Goal: Task Accomplishment & Management: Complete application form

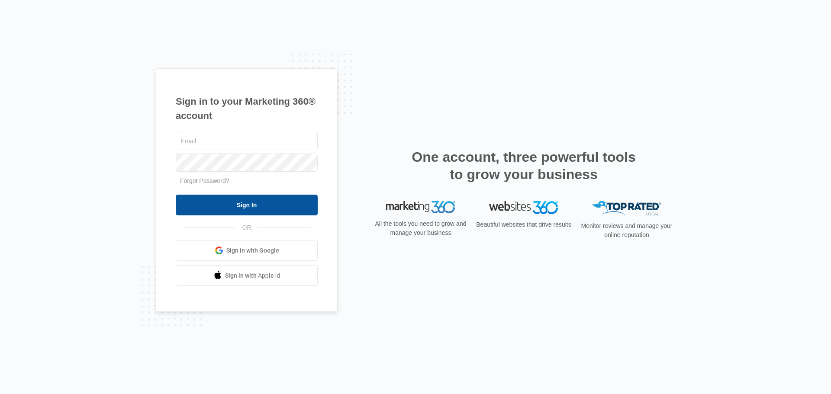
type input "[EMAIL_ADDRESS][DOMAIN_NAME]"
click at [263, 203] on input "Sign In" at bounding box center [247, 205] width 142 height 21
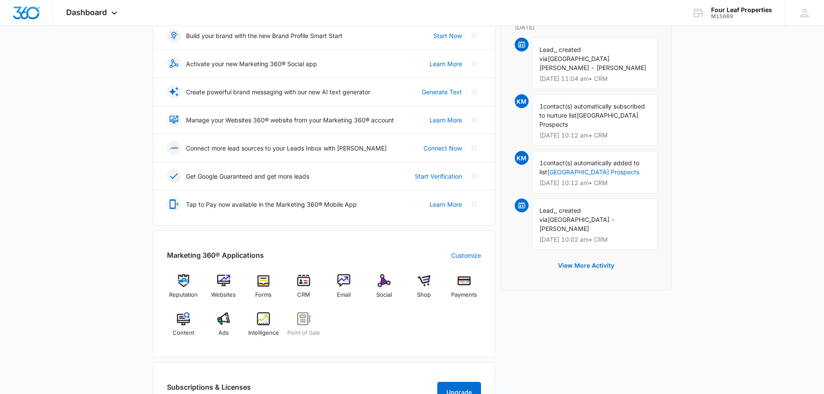
scroll to position [173, 0]
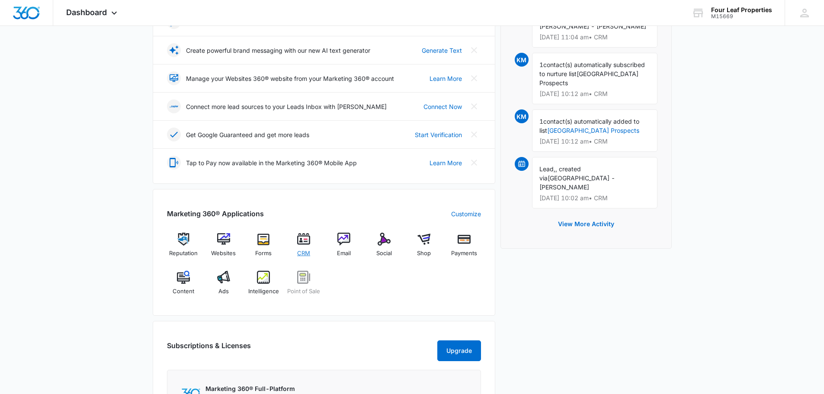
click at [305, 254] on span "CRM" at bounding box center [303, 253] width 13 height 9
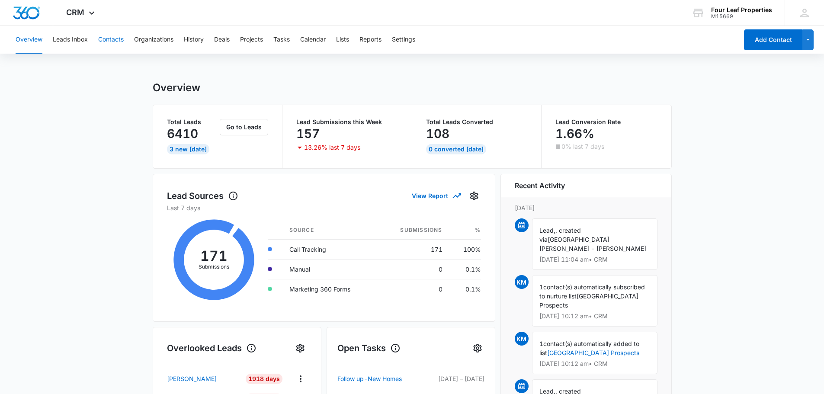
click at [107, 40] on button "Contacts" at bounding box center [111, 40] width 26 height 28
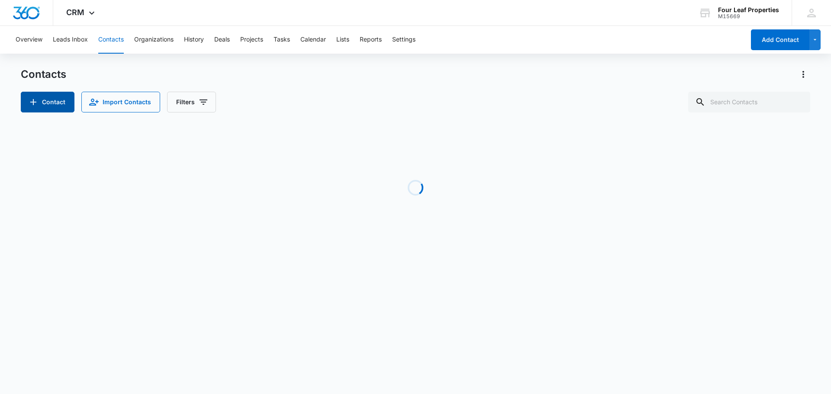
click at [59, 107] on button "Contact" at bounding box center [48, 102] width 54 height 21
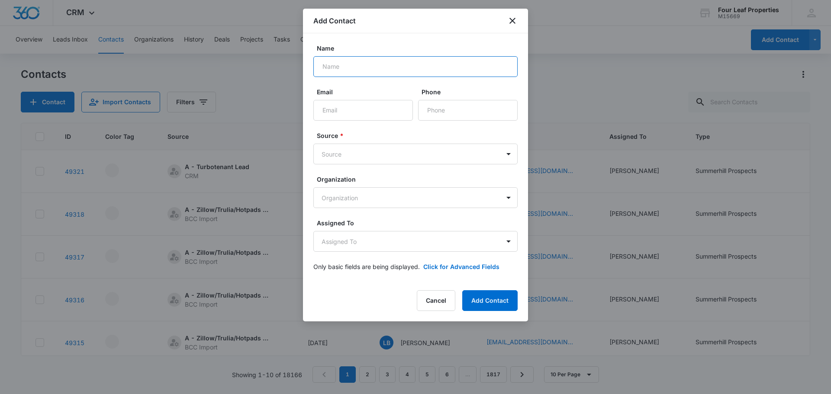
click at [409, 74] on input "Name" at bounding box center [415, 66] width 204 height 21
type input "[PERSON_NAME]"
type input "[EMAIL_ADDRESS][DOMAIN_NAME]"
type input "[PHONE_NUMBER]"
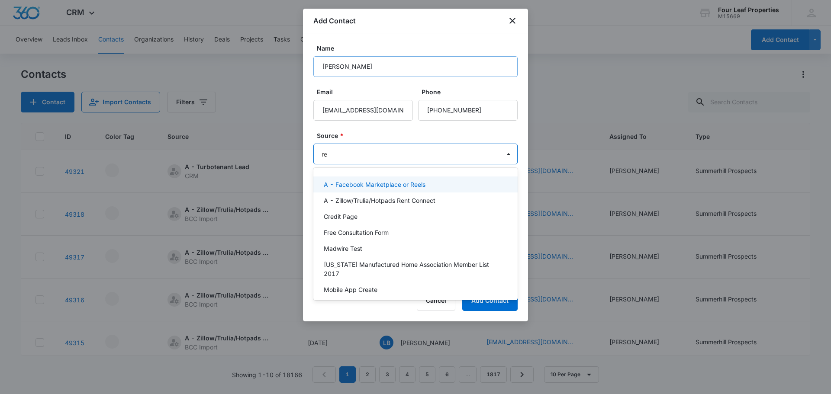
type input "res"
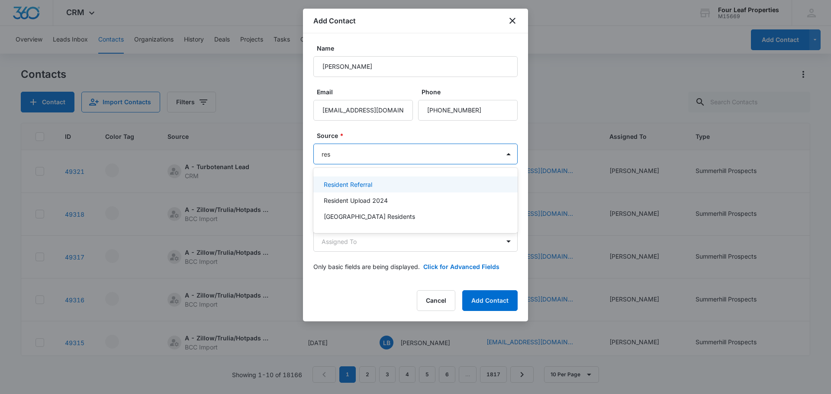
click at [349, 183] on p "Resident Referral" at bounding box center [348, 184] width 48 height 9
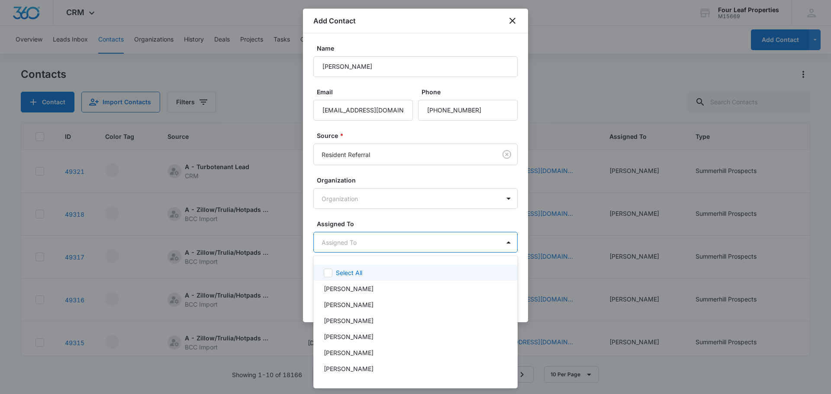
click at [341, 244] on body "CRM Apps Reputation Websites Forms CRM Email Social Shop Payments POS Content A…" at bounding box center [415, 197] width 831 height 394
type input "fe"
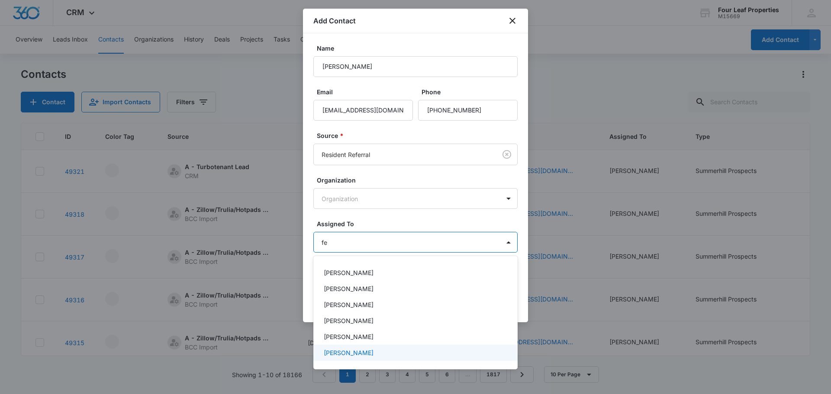
click at [358, 353] on p "[PERSON_NAME]" at bounding box center [349, 352] width 50 height 9
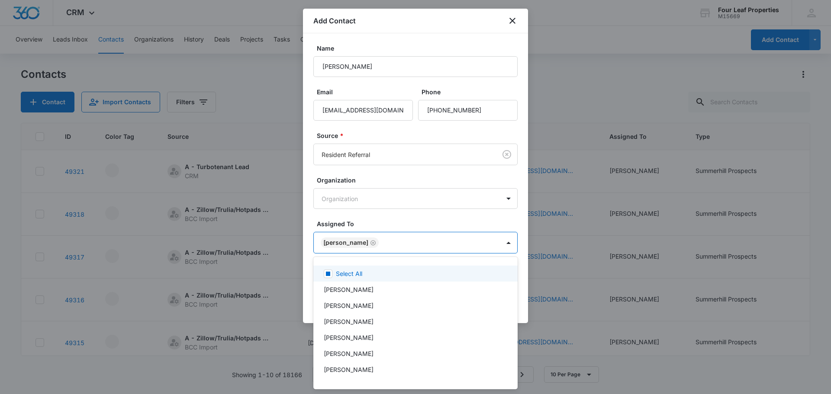
click at [402, 205] on div at bounding box center [415, 197] width 831 height 394
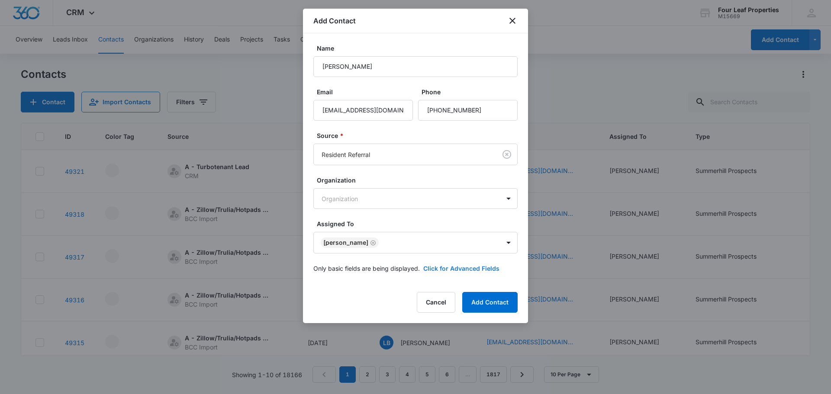
click at [440, 267] on button "Click for Advanced Fields" at bounding box center [461, 268] width 76 height 9
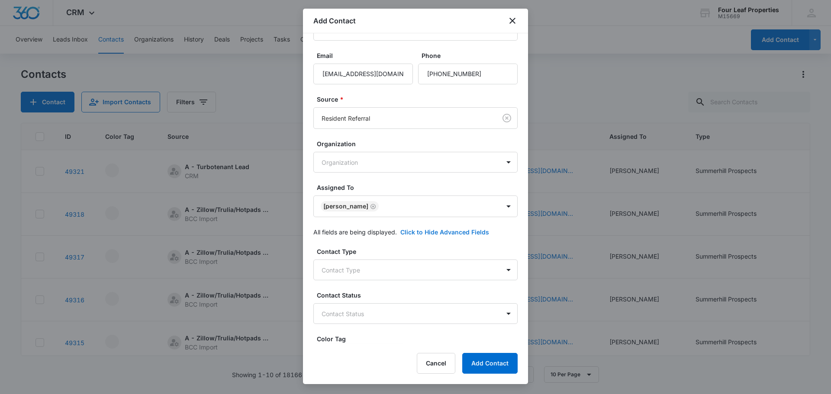
scroll to position [87, 0]
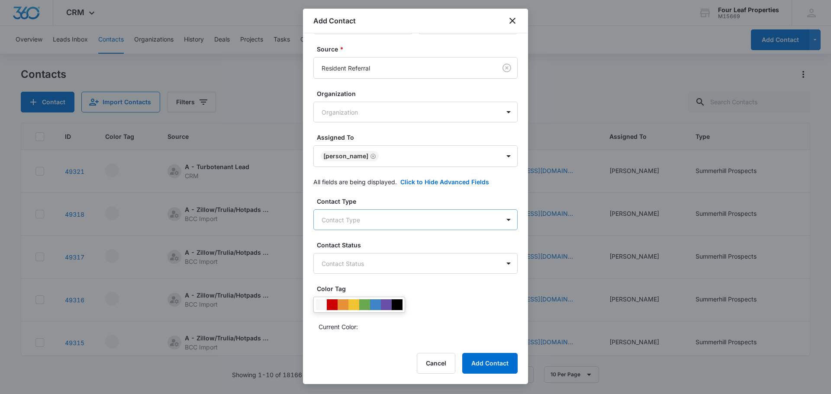
click at [341, 221] on body "CRM Apps Reputation Websites Forms CRM Email Social Shop Payments POS Content A…" at bounding box center [415, 197] width 831 height 394
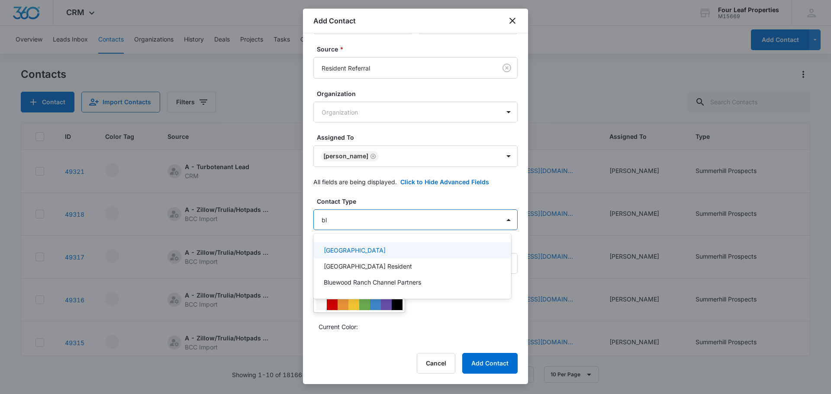
type input "blu"
click at [373, 247] on p "[GEOGRAPHIC_DATA]" at bounding box center [355, 250] width 62 height 9
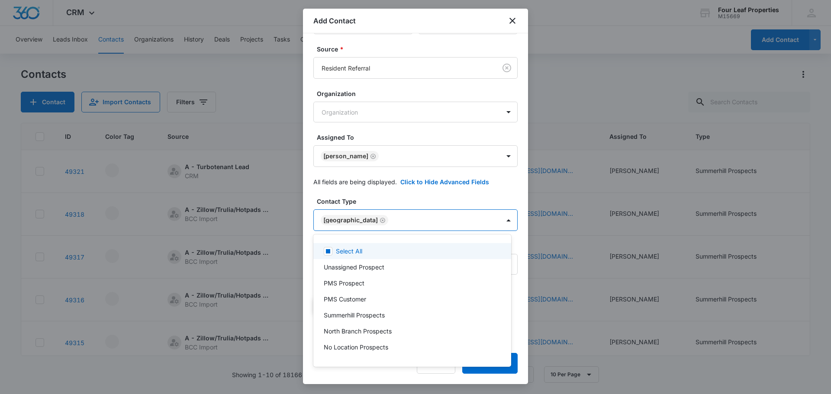
click at [352, 193] on div at bounding box center [415, 197] width 831 height 394
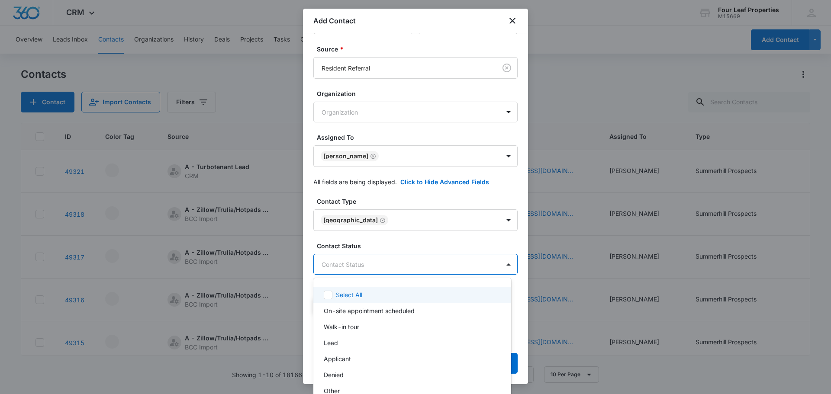
click at [371, 264] on body "CRM Apps Reputation Websites Forms CRM Email Social Shop Payments POS Content A…" at bounding box center [415, 197] width 831 height 394
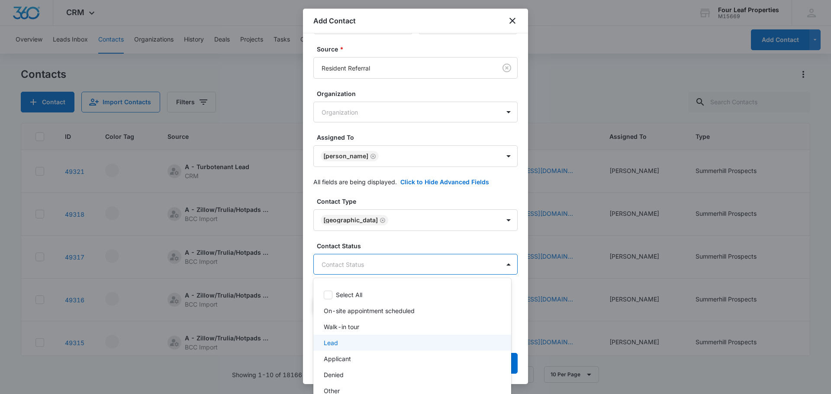
click at [343, 341] on div "Lead" at bounding box center [411, 342] width 175 height 9
click at [381, 234] on div at bounding box center [415, 197] width 831 height 394
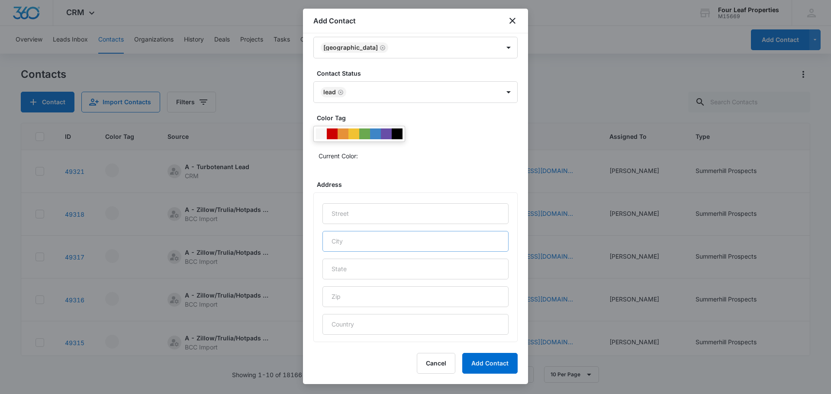
scroll to position [260, 0]
click at [401, 96] on body "CRM Apps Reputation Websites Forms CRM Email Social Shop Payments POS Content A…" at bounding box center [415, 197] width 831 height 394
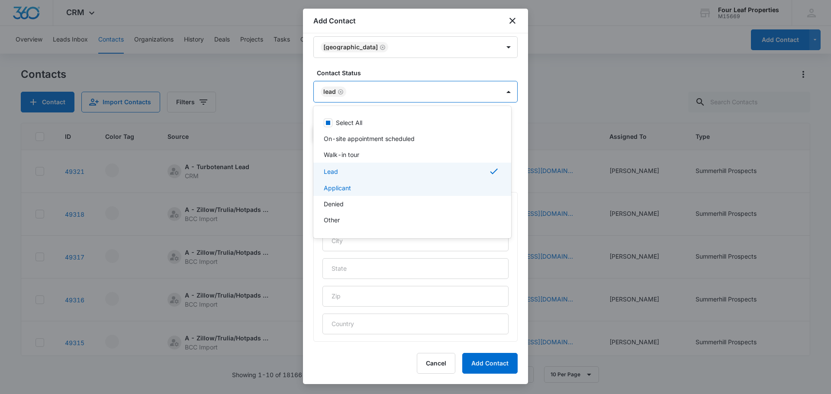
click at [382, 192] on div "Applicant" at bounding box center [411, 187] width 175 height 9
click at [382, 136] on p "On-site appointment scheduled" at bounding box center [369, 138] width 91 height 9
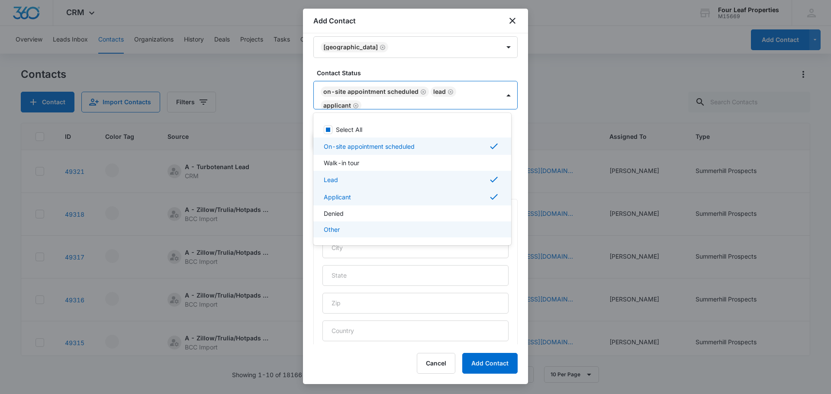
click at [405, 265] on div at bounding box center [415, 197] width 831 height 394
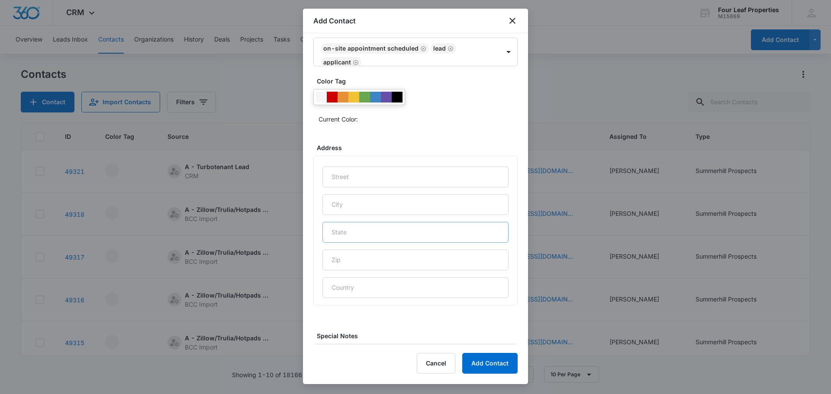
scroll to position [352, 0]
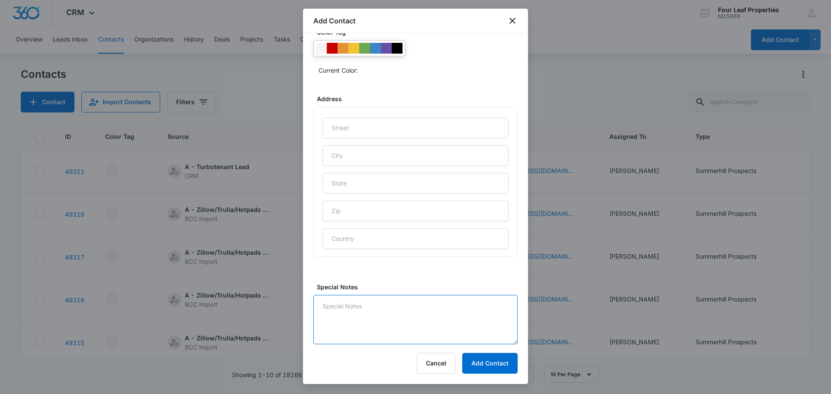
drag, startPoint x: 358, startPoint y: 320, endPoint x: 351, endPoint y: 322, distance: 7.3
click at [354, 321] on textarea "Special Notes" at bounding box center [415, 319] width 204 height 49
type textarea "Thrill Oct move in Resident Ref [PERSON_NAME]"
click at [489, 371] on button "Add Contact" at bounding box center [489, 363] width 55 height 21
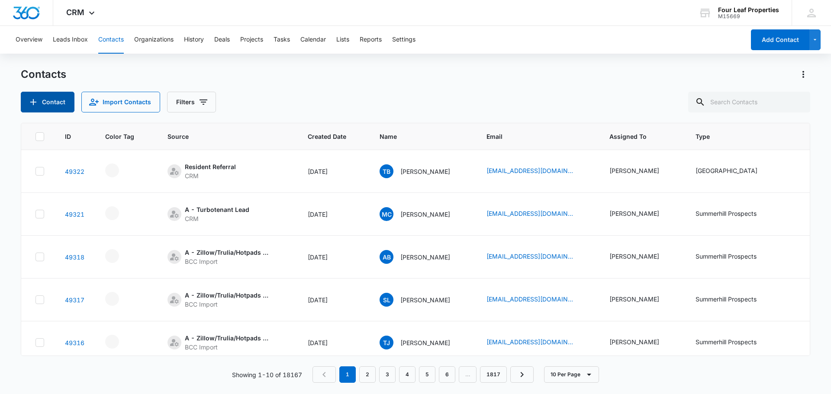
click at [69, 102] on button "Contact" at bounding box center [48, 102] width 54 height 21
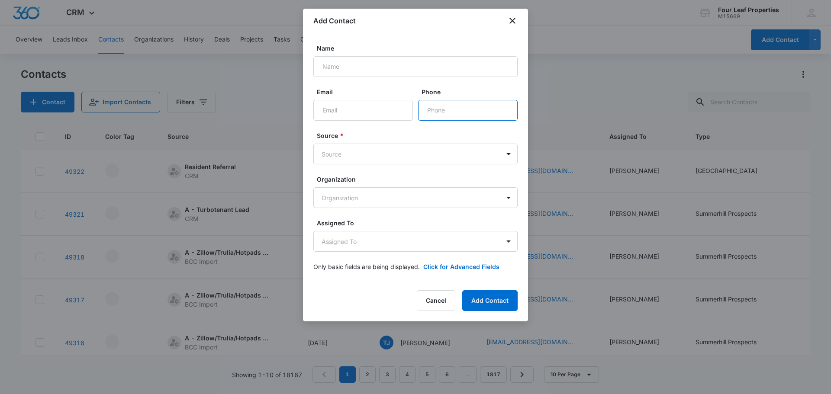
click at [485, 112] on input "Phone" at bounding box center [468, 110] width 100 height 21
paste input "[PHONE_NUMBER]"
type input "[PHONE_NUMBER]"
click at [400, 71] on input "Name" at bounding box center [415, 66] width 204 height 21
type input "[PERSON_NAME]"
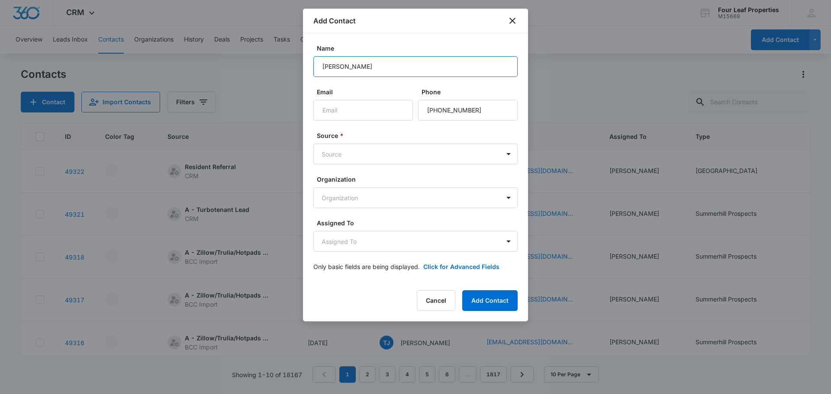
drag, startPoint x: 374, startPoint y: 65, endPoint x: 282, endPoint y: 71, distance: 92.3
click at [282, 71] on body "CRM Apps Reputation Websites Forms CRM Email Social Shop Payments POS Content A…" at bounding box center [415, 197] width 831 height 394
click at [441, 295] on button "Cancel" at bounding box center [436, 300] width 39 height 21
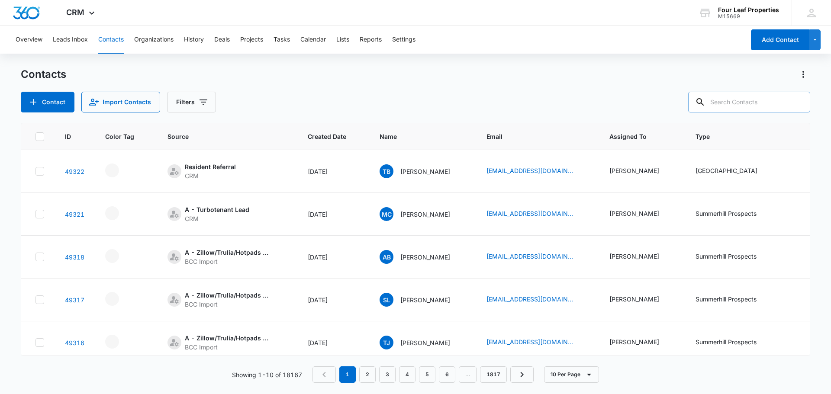
click at [721, 106] on input "text" at bounding box center [749, 102] width 122 height 21
paste input "[PERSON_NAME]"
type input "[PERSON_NAME]"
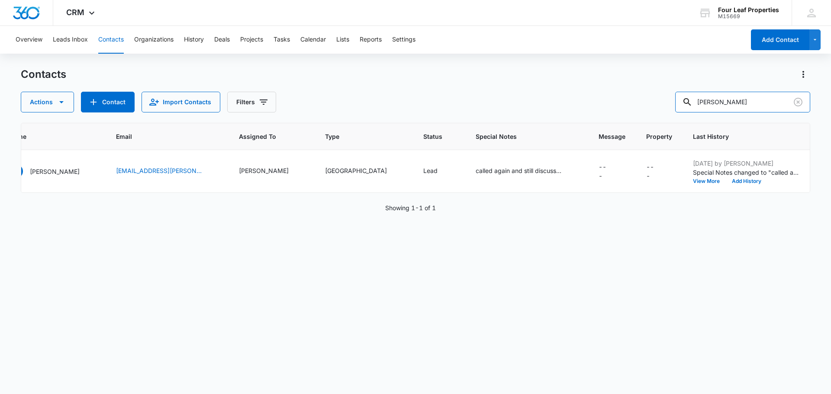
scroll to position [0, 358]
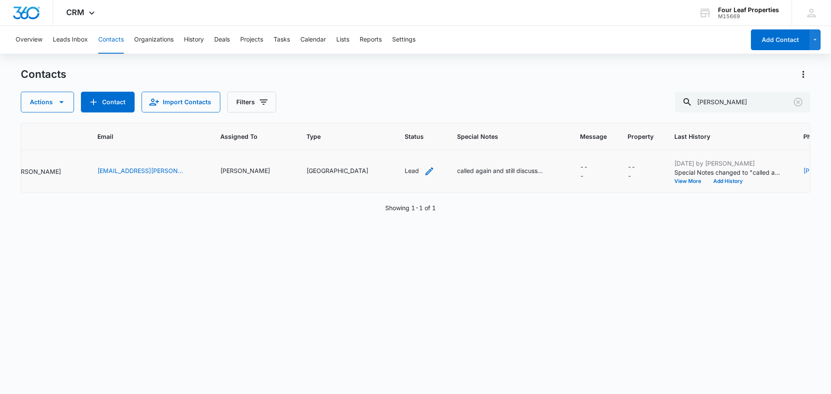
click at [404, 170] on div "Lead" at bounding box center [411, 170] width 14 height 9
click at [424, 116] on div at bounding box center [424, 116] width 14 height 14
click at [405, 170] on p "On-site appointment scheduled" at bounding box center [400, 171] width 44 height 27
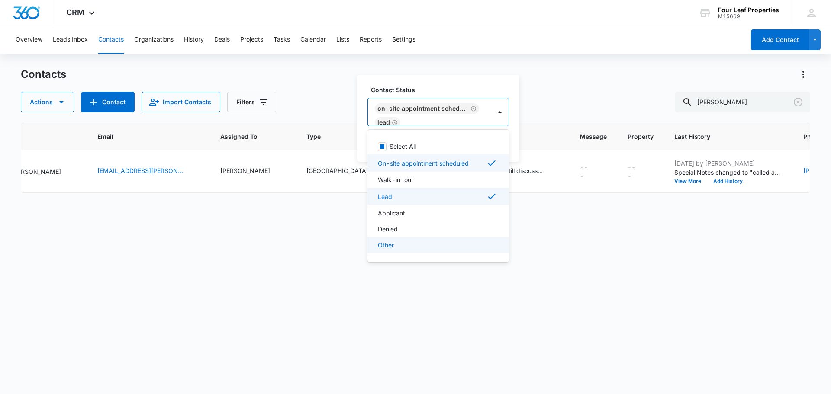
click at [404, 286] on div "ID Color Tag Source Created Date Name Email Assigned To Type Status Special Not…" at bounding box center [415, 253] width 789 height 260
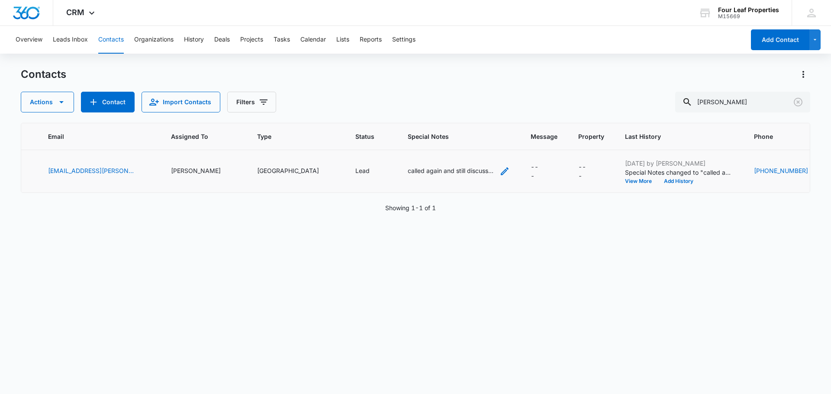
scroll to position [0, 409]
click at [499, 172] on icon "Special Notes - called again and still discussing with his wife. - Select to Ed…" at bounding box center [503, 171] width 8 height 8
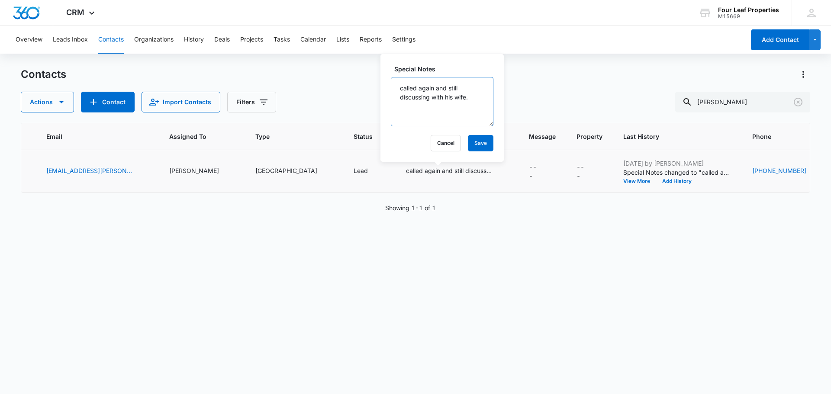
click at [480, 106] on textarea "called again and still discussing with his wife." at bounding box center [442, 101] width 103 height 49
type textarea "called again and still discussing with his wife. Coming 10/18 Open house Marine…"
click at [469, 144] on button "Save" at bounding box center [481, 143] width 26 height 16
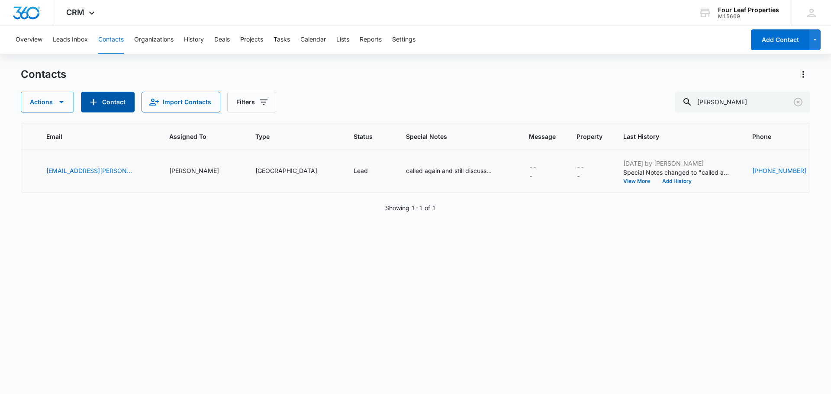
click at [105, 98] on button "Contact" at bounding box center [108, 102] width 54 height 21
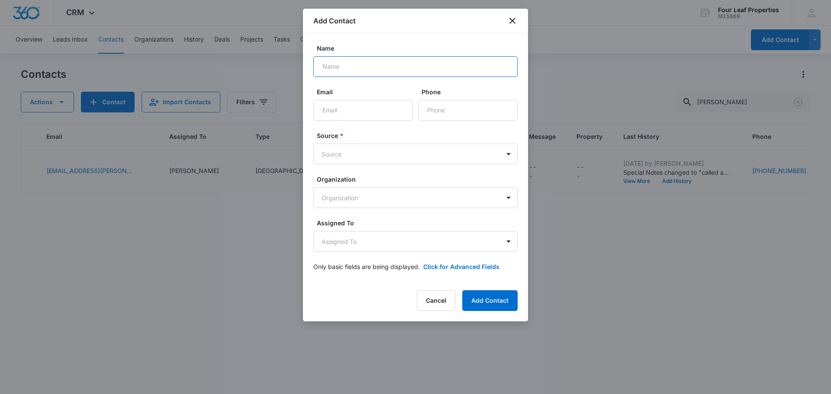
click at [331, 67] on input "Name" at bounding box center [415, 66] width 204 height 21
paste input "[PERSON_NAME]"
type input "[PERSON_NAME]"
click at [334, 109] on input "Email" at bounding box center [363, 110] width 100 height 21
click at [330, 116] on input "Email" at bounding box center [363, 110] width 100 height 21
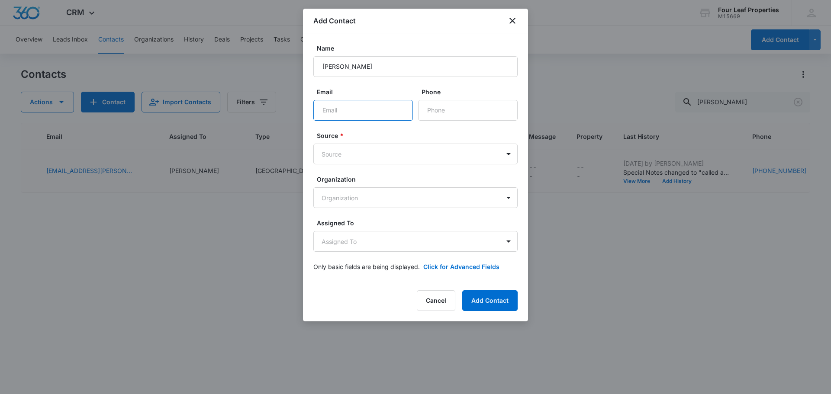
paste input "[EMAIL_ADDRESS][DOMAIN_NAME]"
type input "[EMAIL_ADDRESS][DOMAIN_NAME]"
click at [442, 116] on input "Phone" at bounding box center [468, 110] width 100 height 21
click at [449, 108] on input "Phone" at bounding box center [468, 110] width 100 height 21
paste input "[PHONE_NUMBER]"
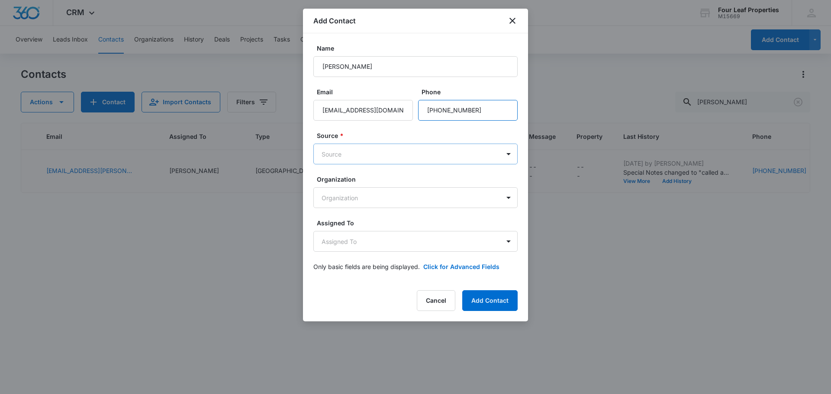
type input "[PHONE_NUMBER]"
click at [351, 161] on body "CRM Apps Reputation Websites Forms CRM Email Social Shop Payments POS Content A…" at bounding box center [415, 197] width 831 height 394
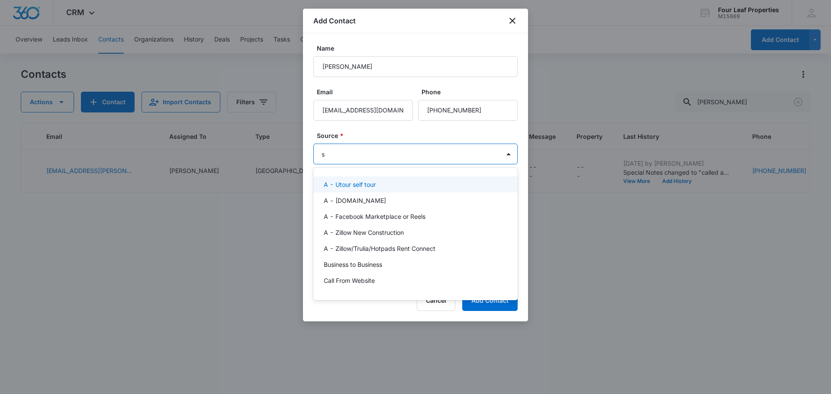
type input "se"
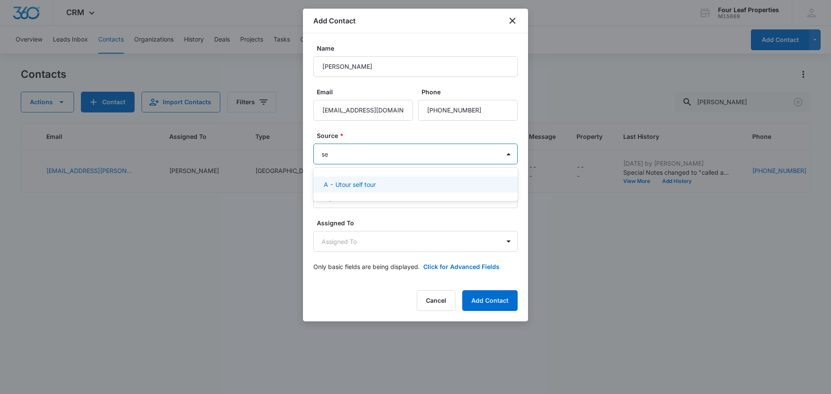
drag, startPoint x: 352, startPoint y: 182, endPoint x: 357, endPoint y: 157, distance: 25.1
click at [352, 182] on p "A - Utour self tour" at bounding box center [350, 184] width 52 height 9
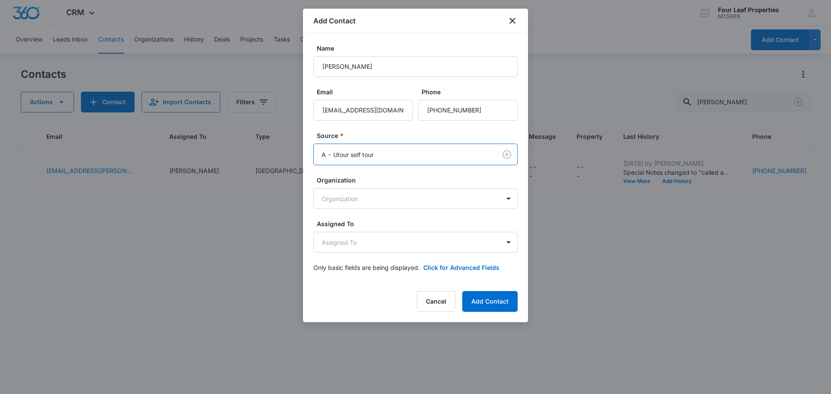
click at [358, 139] on label "Source *" at bounding box center [419, 135] width 204 height 9
click at [337, 248] on body "CRM Apps Reputation Websites Forms CRM Email Social Shop Payments POS Content A…" at bounding box center [415, 197] width 831 height 394
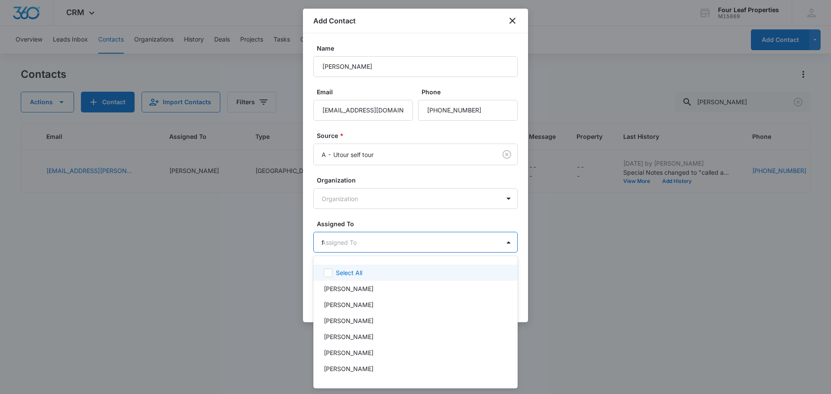
type input "fe"
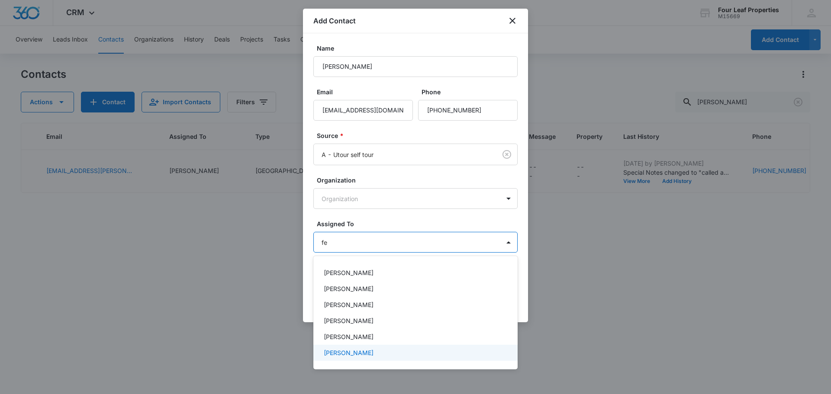
click at [357, 350] on p "[PERSON_NAME]" at bounding box center [349, 352] width 50 height 9
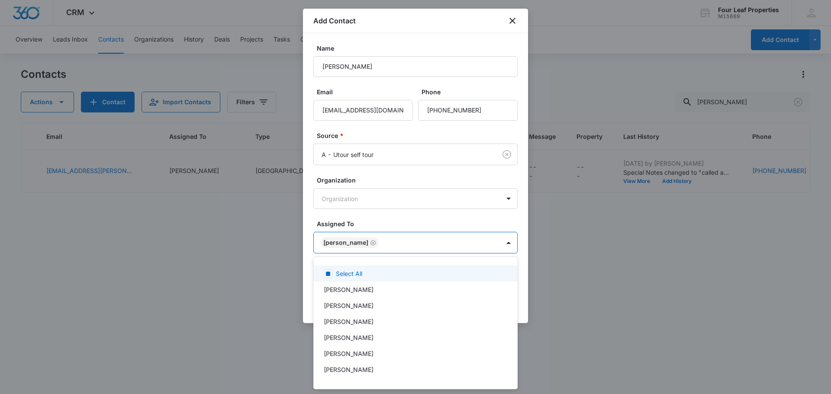
click at [393, 221] on div at bounding box center [415, 197] width 831 height 394
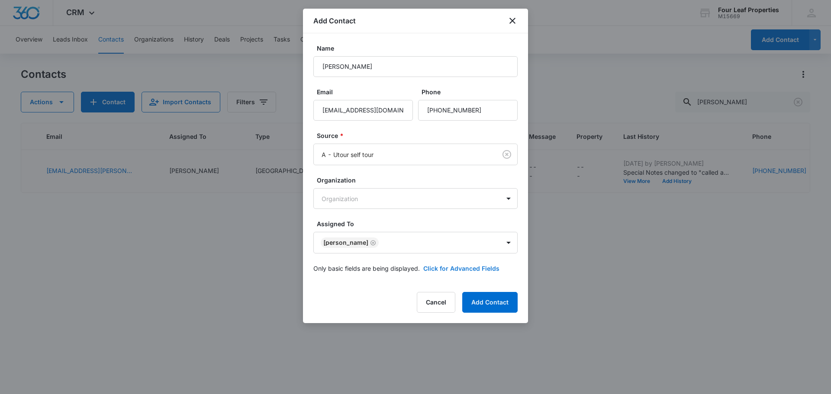
click at [442, 267] on button "Click for Advanced Fields" at bounding box center [461, 268] width 76 height 9
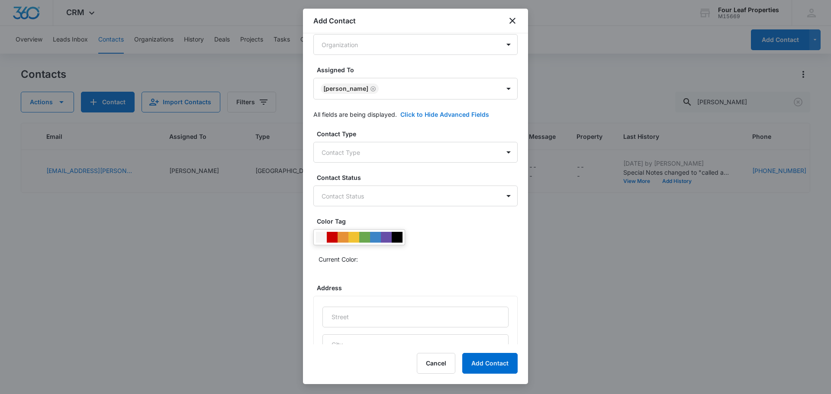
scroll to position [173, 0]
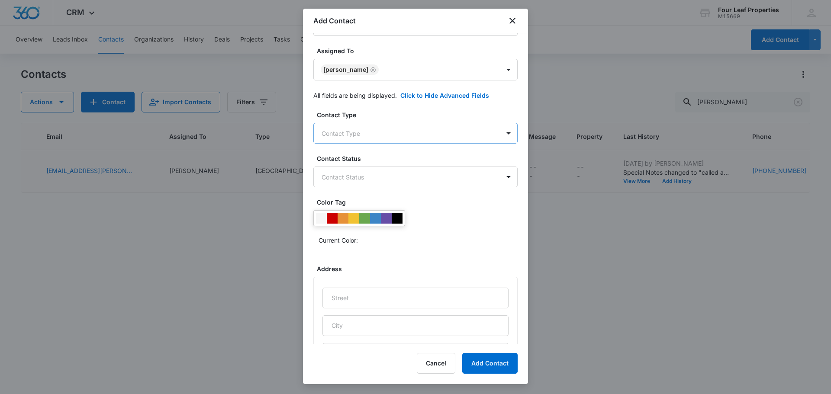
click at [354, 137] on body "CRM Apps Reputation Websites Forms CRM Email Social Shop Payments POS Content A…" at bounding box center [415, 197] width 831 height 394
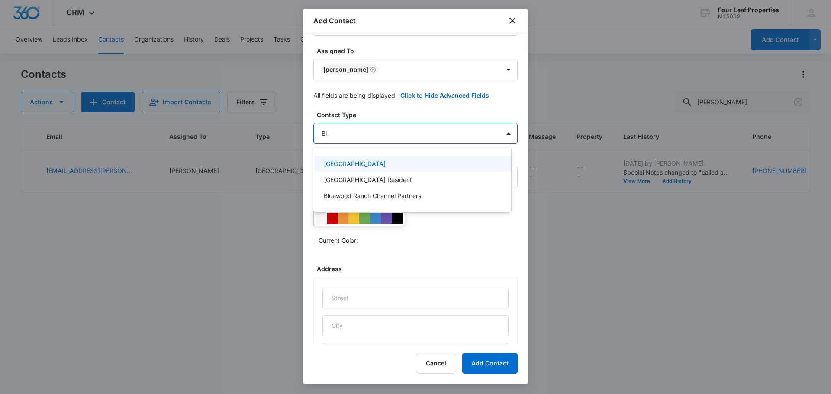
type input "Blu"
click at [354, 161] on p "[GEOGRAPHIC_DATA]" at bounding box center [355, 163] width 62 height 9
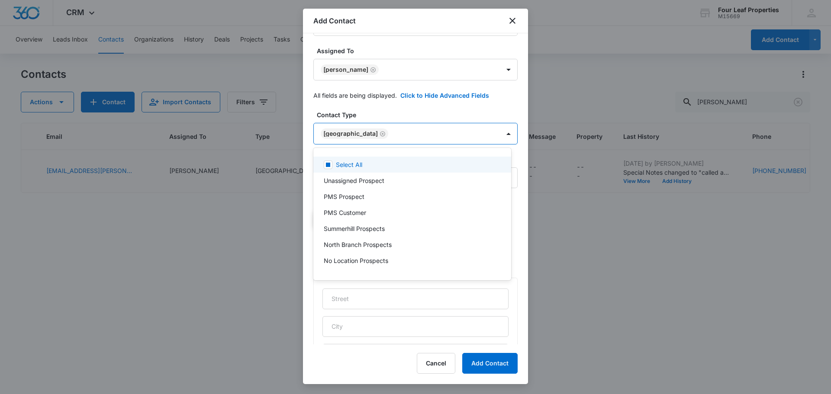
click at [368, 106] on div at bounding box center [415, 197] width 831 height 394
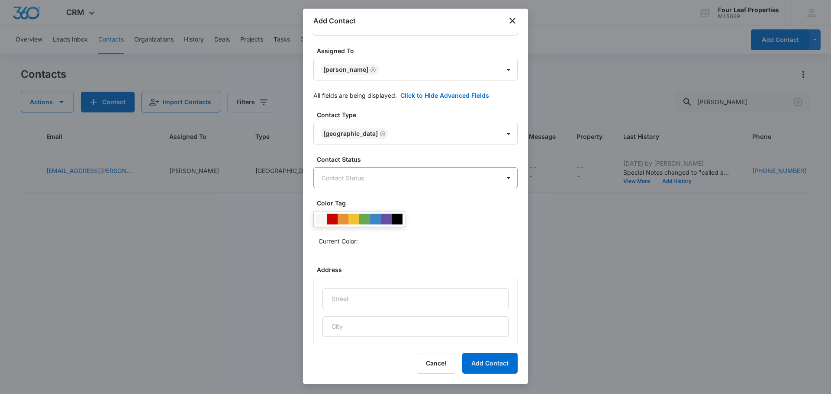
click at [367, 183] on body "CRM Apps Reputation Websites Forms CRM Email Social Shop Payments POS Content A…" at bounding box center [415, 197] width 831 height 394
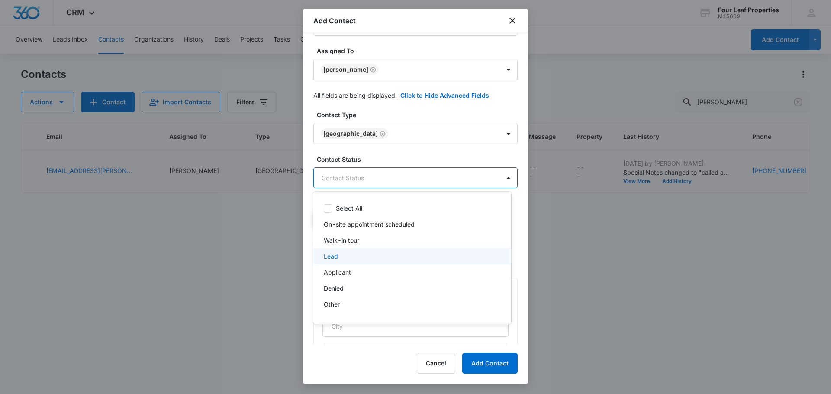
click at [354, 256] on div "Lead" at bounding box center [411, 256] width 175 height 9
click at [394, 153] on div at bounding box center [415, 197] width 831 height 394
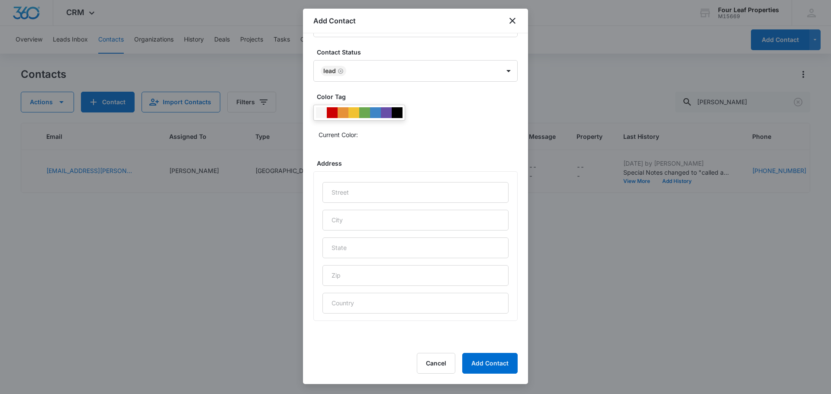
scroll to position [345, 0]
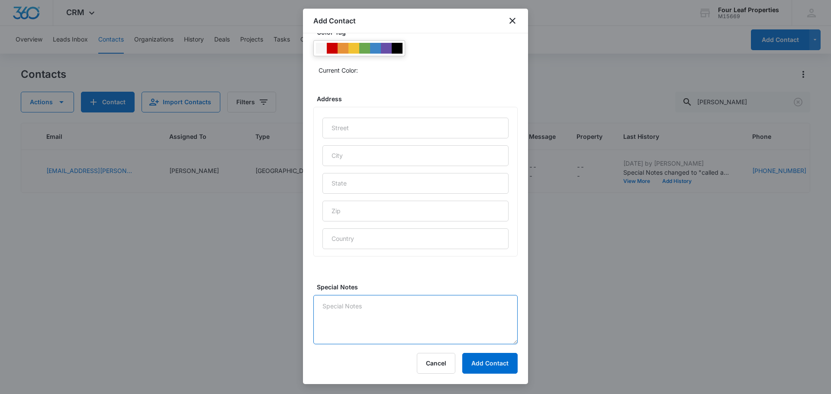
click at [372, 337] on textarea "Special Notes" at bounding box center [415, 319] width 204 height 49
click at [437, 320] on textarea "Called Text Emailed" at bounding box center [415, 319] width 204 height 49
type textarea "Called Text Emailed"
